Goal: Task Accomplishment & Management: Manage account settings

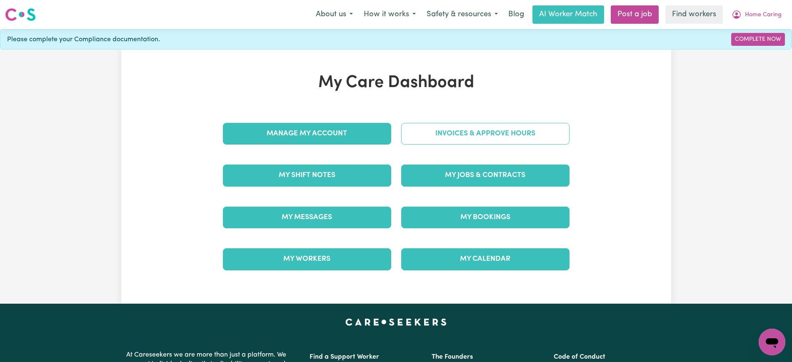
click at [527, 121] on div "Invoices & Approve Hours" at bounding box center [485, 134] width 178 height 42
click at [529, 128] on link "Invoices & Approve Hours" at bounding box center [485, 134] width 168 height 22
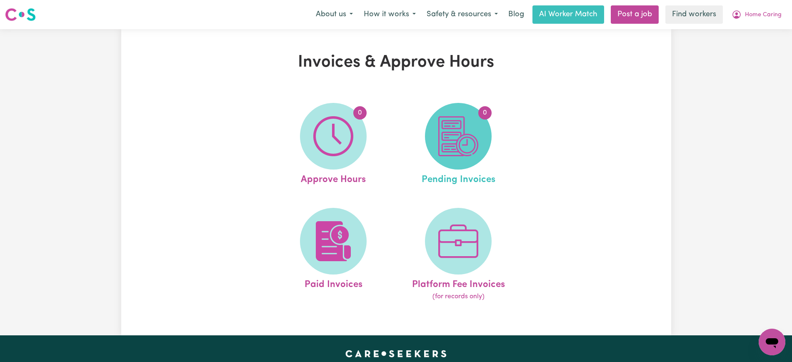
click at [441, 144] on img at bounding box center [458, 136] width 40 height 40
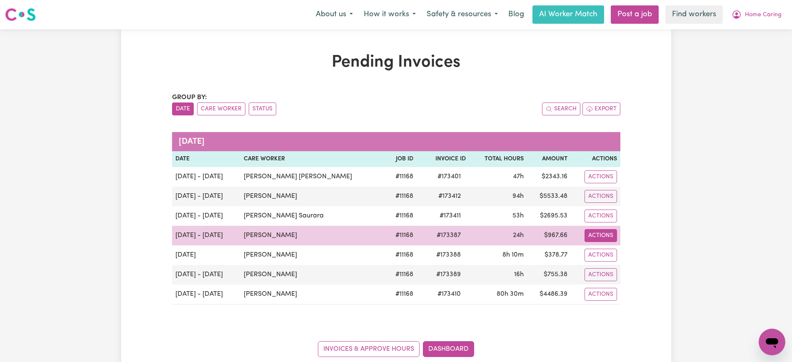
click at [612, 239] on button "Actions" at bounding box center [601, 235] width 33 height 13
click at [612, 257] on link "Download Invoice" at bounding box center [631, 255] width 76 height 17
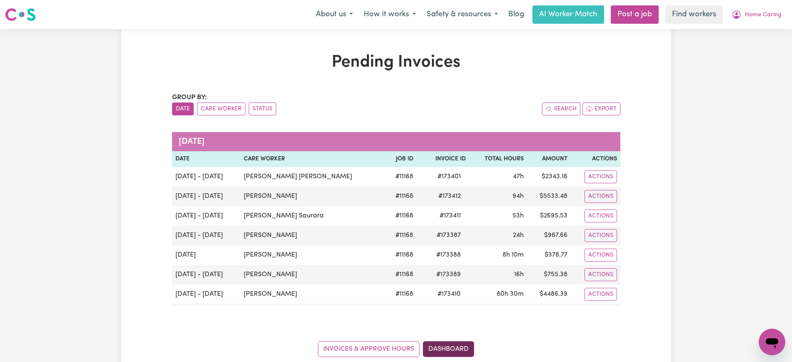
click at [455, 349] on link "Dashboard" at bounding box center [448, 349] width 51 height 16
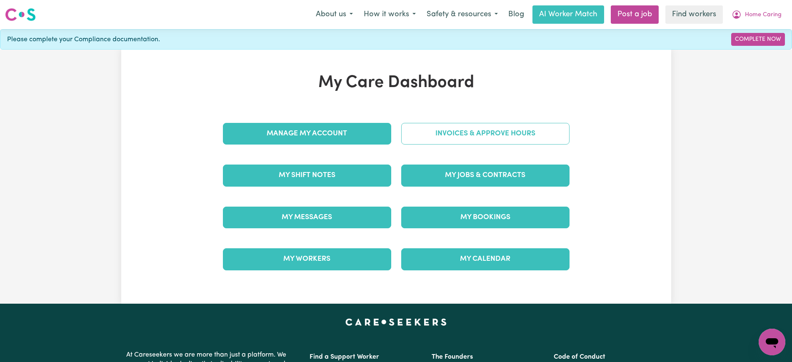
click at [460, 133] on link "Invoices & Approve Hours" at bounding box center [485, 134] width 168 height 22
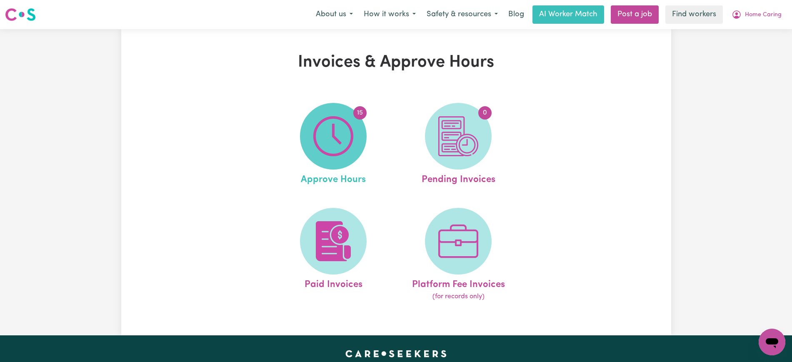
click at [348, 146] on img at bounding box center [333, 136] width 40 height 40
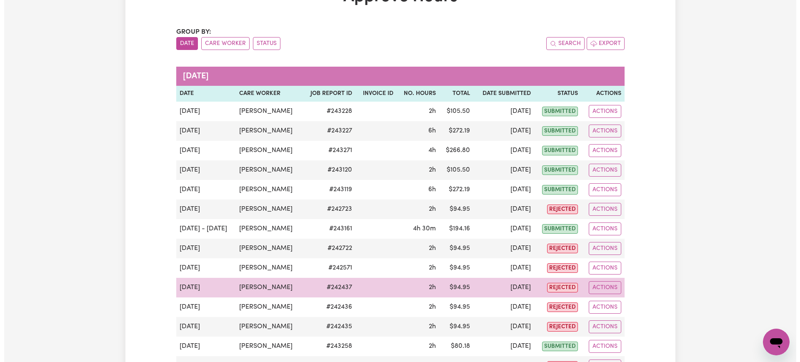
scroll to position [156, 0]
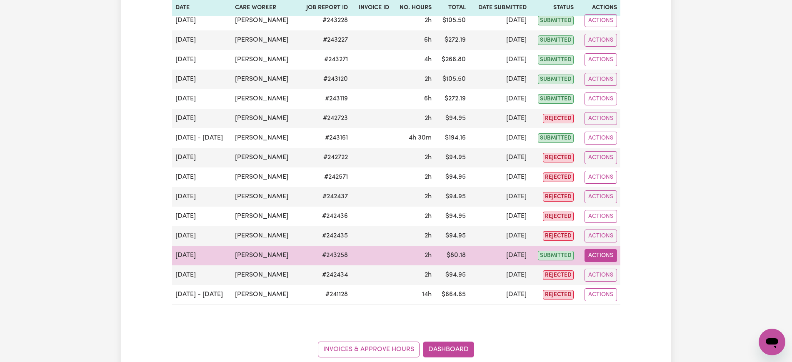
click at [607, 256] on button "Actions" at bounding box center [601, 255] width 33 height 13
click at [612, 268] on link "View Job Report" at bounding box center [620, 275] width 71 height 17
select select "pm"
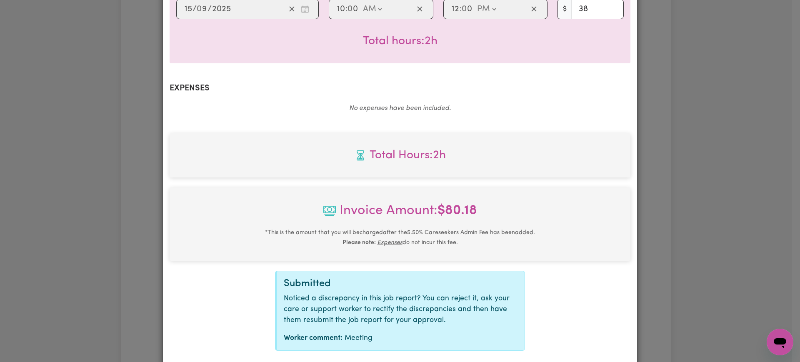
scroll to position [281, 0]
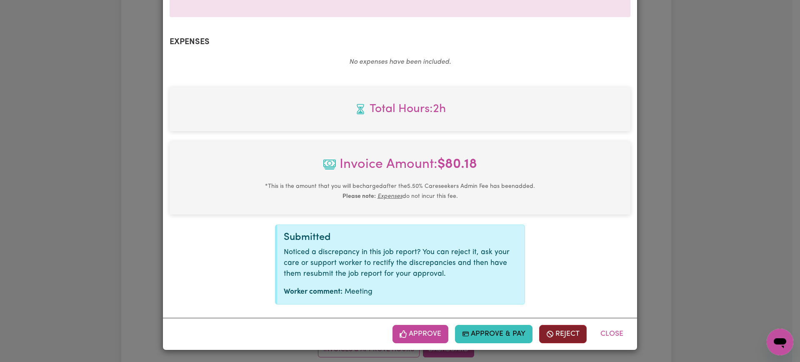
click at [575, 341] on button "Reject" at bounding box center [563, 334] width 48 height 18
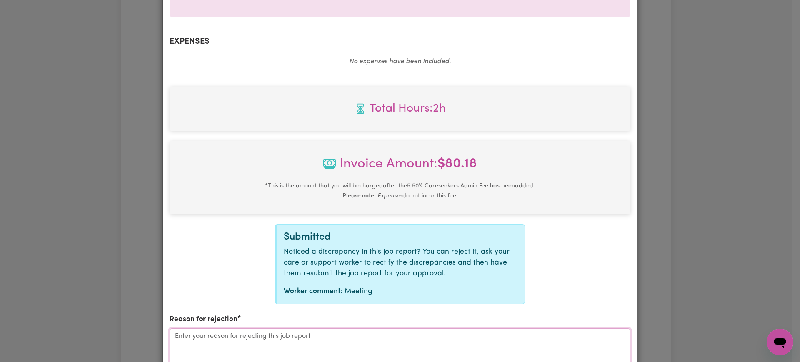
click at [345, 344] on textarea "Reason for rejection" at bounding box center [400, 359] width 461 height 63
paste textarea "[PERSON_NAME] did not work on [DATE] 10:00 AM – 12:00 AM."
click at [352, 335] on textarea "[PERSON_NAME] did not work on [DATE] 10:00 AM – 12:00 AM." at bounding box center [400, 359] width 461 height 63
click at [370, 335] on textarea "[PERSON_NAME] did not work on [DATE] 10:00 AM – 12:00 PM." at bounding box center [400, 359] width 461 height 63
type textarea "[PERSON_NAME] did not work on [DATE] 10:00 AM – 12:00 PM - VIKAS"
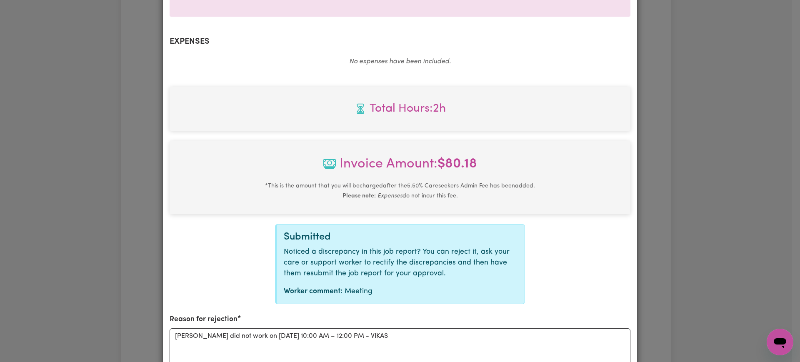
click at [541, 168] on span "Invoice Amount: $ 80.18" at bounding box center [400, 167] width 448 height 27
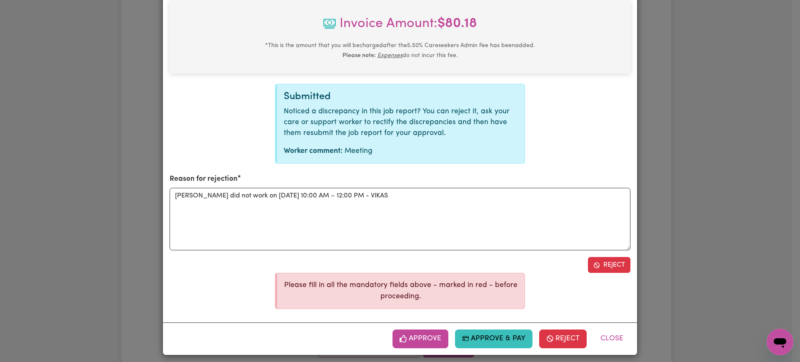
scroll to position [426, 0]
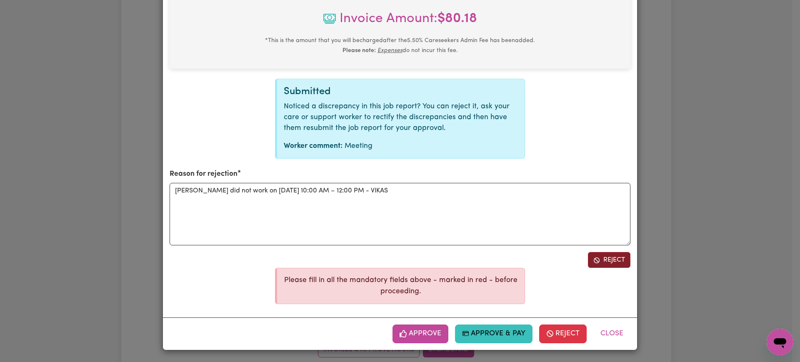
click at [602, 258] on button "Reject" at bounding box center [609, 260] width 43 height 16
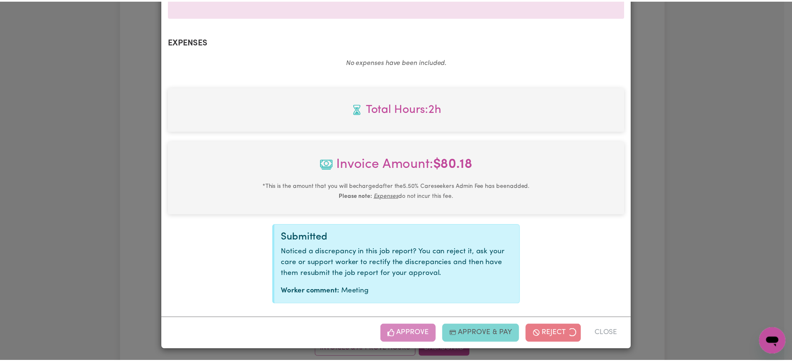
scroll to position [208, 0]
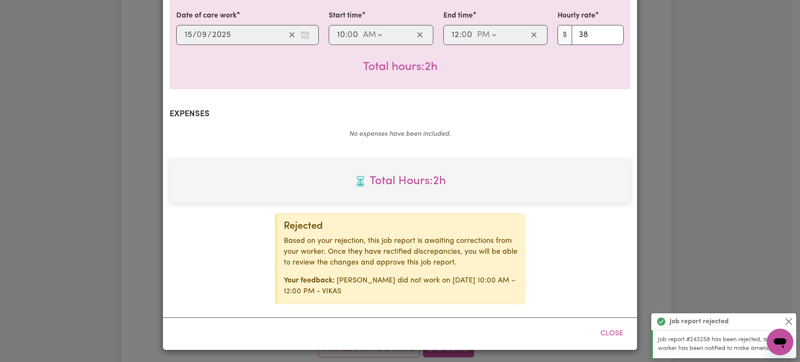
click at [689, 178] on div "Job Report # 243258 - [PERSON_NAME] Summary Job report # 243258 Client name: Ho…" at bounding box center [400, 181] width 800 height 362
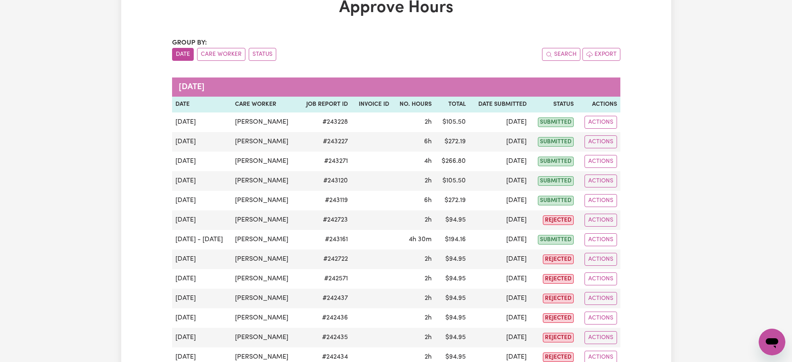
scroll to position [0, 0]
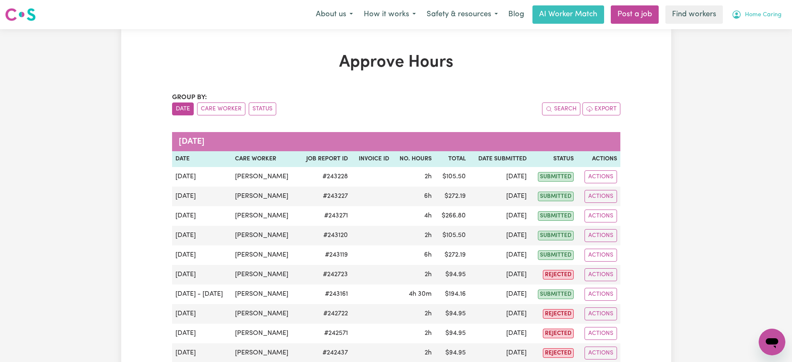
click at [747, 8] on button "Home Caring" at bounding box center [757, 15] width 61 height 18
click at [747, 50] on link "Logout" at bounding box center [754, 48] width 66 height 16
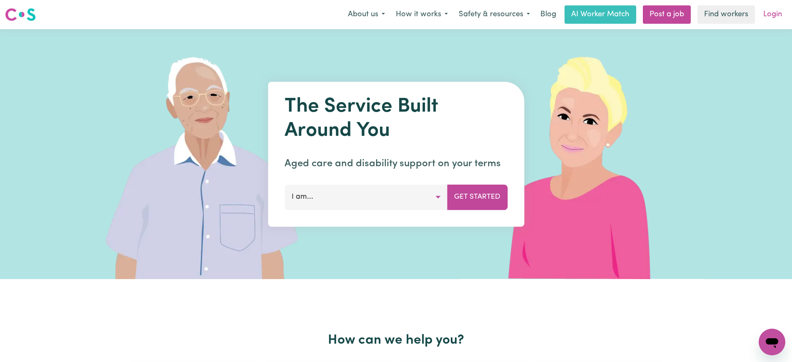
click at [779, 18] on link "Login" at bounding box center [773, 14] width 29 height 18
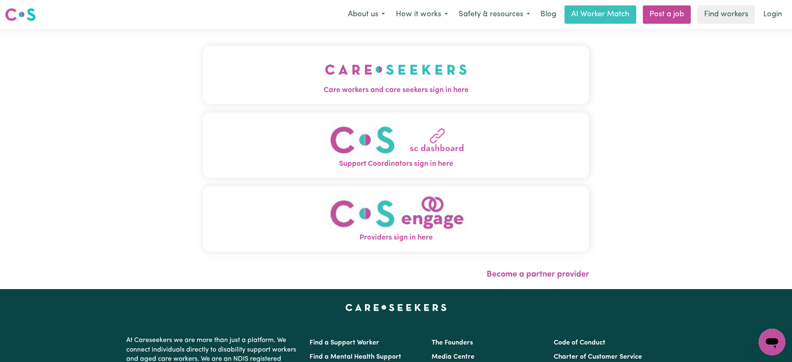
click at [357, 84] on img "Care workers and care seekers sign in here" at bounding box center [396, 69] width 142 height 31
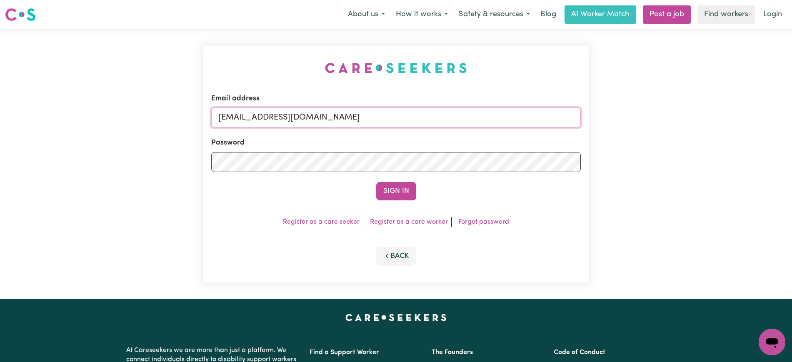
click at [454, 120] on input "[EMAIL_ADDRESS][DOMAIN_NAME]" at bounding box center [396, 118] width 370 height 20
type input "[PERSON_NAME][EMAIL_ADDRESS][DOMAIN_NAME]"
click at [376, 182] on button "Sign In" at bounding box center [396, 191] width 40 height 18
